Goal: Transaction & Acquisition: Purchase product/service

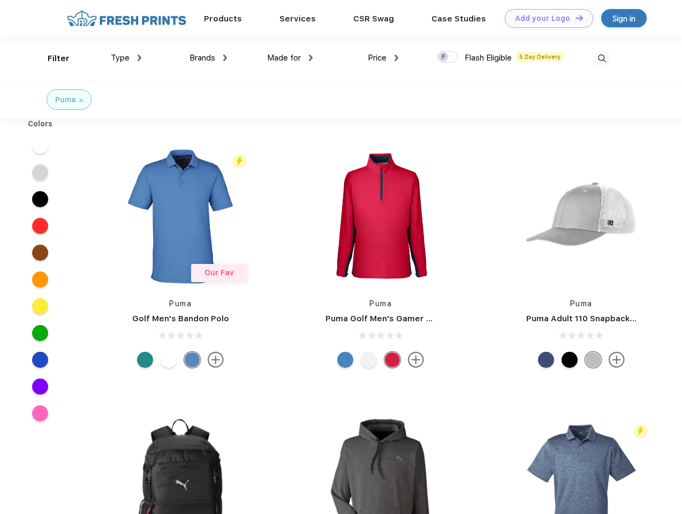
click at [545, 18] on link "Add your Logo Design Tool" at bounding box center [549, 18] width 88 height 19
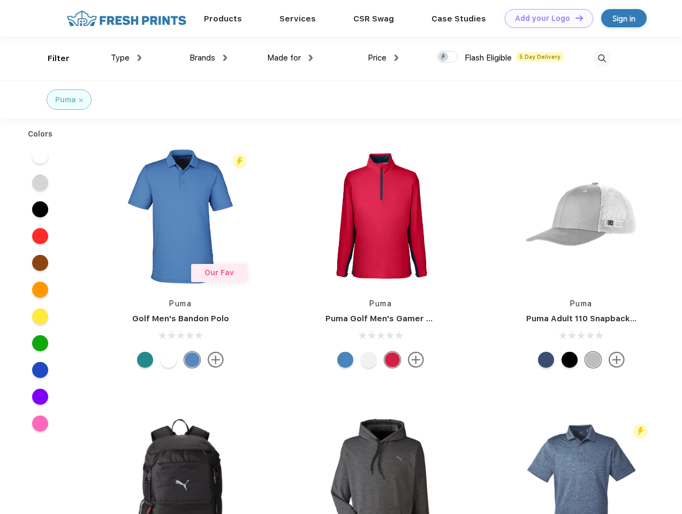
click at [0, 0] on div "Design Tool" at bounding box center [0, 0] width 0 height 0
click at [574, 18] on link "Add your Logo Design Tool" at bounding box center [549, 18] width 88 height 19
click at [51, 58] on div "Filter" at bounding box center [59, 58] width 22 height 12
click at [126, 58] on span "Type" at bounding box center [120, 58] width 19 height 10
click at [208, 58] on span "Brands" at bounding box center [203, 58] width 26 height 10
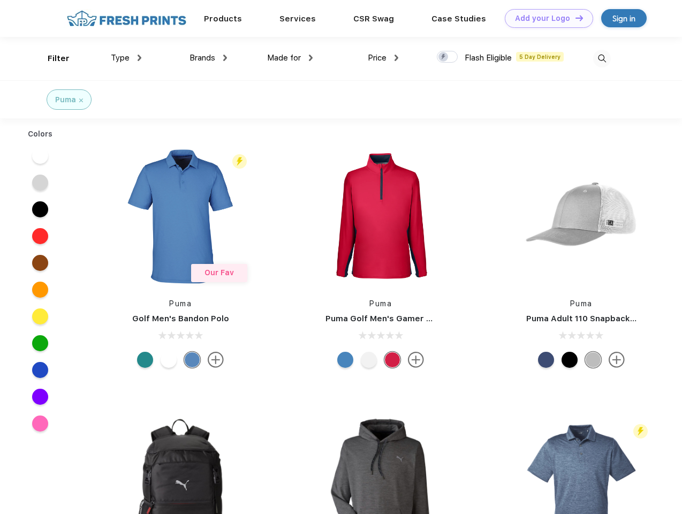
click at [290, 58] on span "Made for" at bounding box center [284, 58] width 34 height 10
click at [383, 58] on span "Price" at bounding box center [377, 58] width 19 height 10
click at [448, 57] on div at bounding box center [447, 57] width 21 height 12
click at [444, 57] on input "checkbox" at bounding box center [440, 53] width 7 height 7
click at [602, 58] on img at bounding box center [602, 59] width 18 height 18
